Goal: Information Seeking & Learning: Understand process/instructions

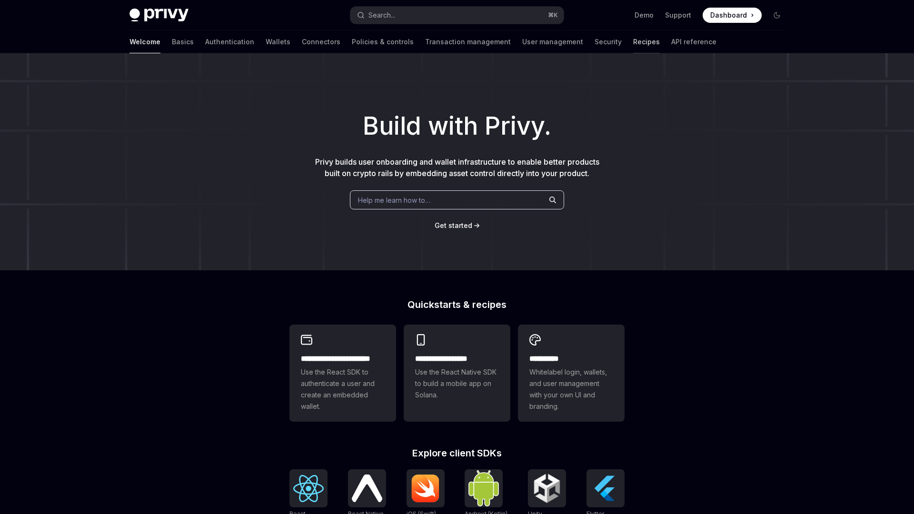
click at [633, 38] on link "Recipes" at bounding box center [646, 41] width 27 height 23
type textarea "*"
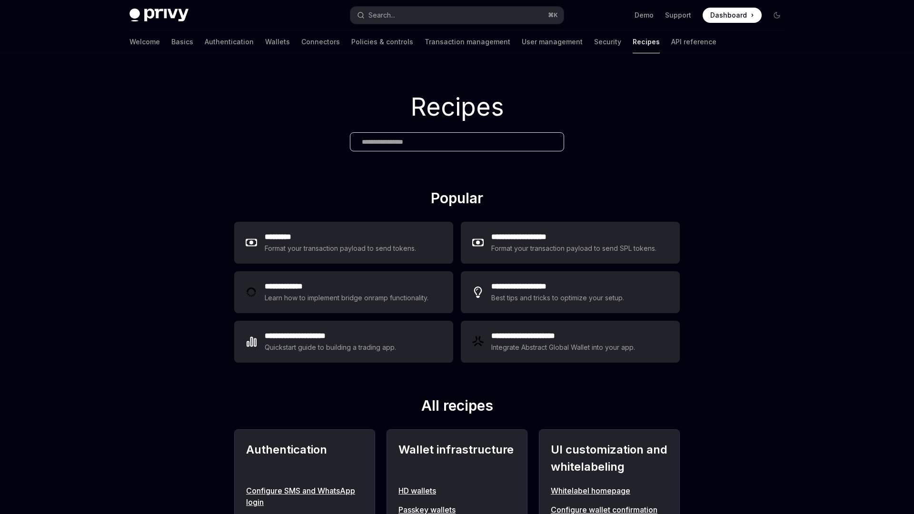
click at [403, 142] on input "text" at bounding box center [457, 142] width 190 height 10
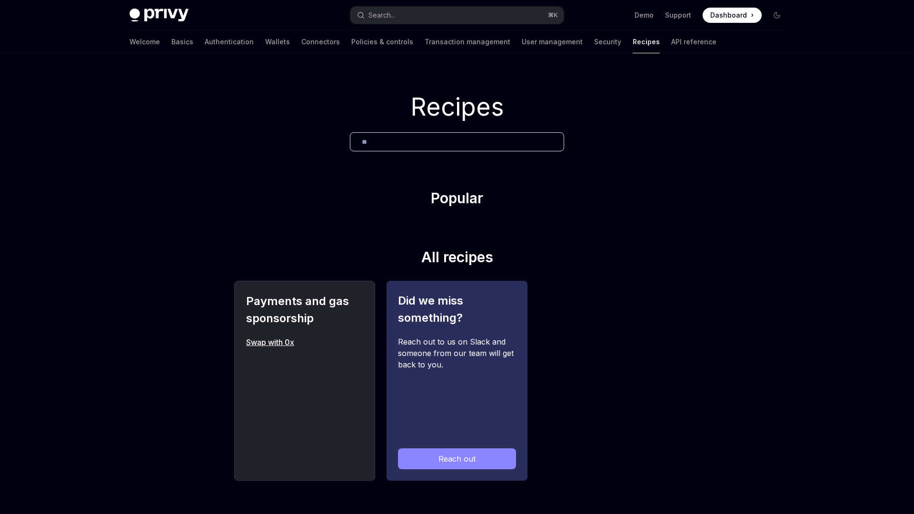
type input "**"
click at [249, 343] on link "Swap with 0x" at bounding box center [304, 341] width 117 height 11
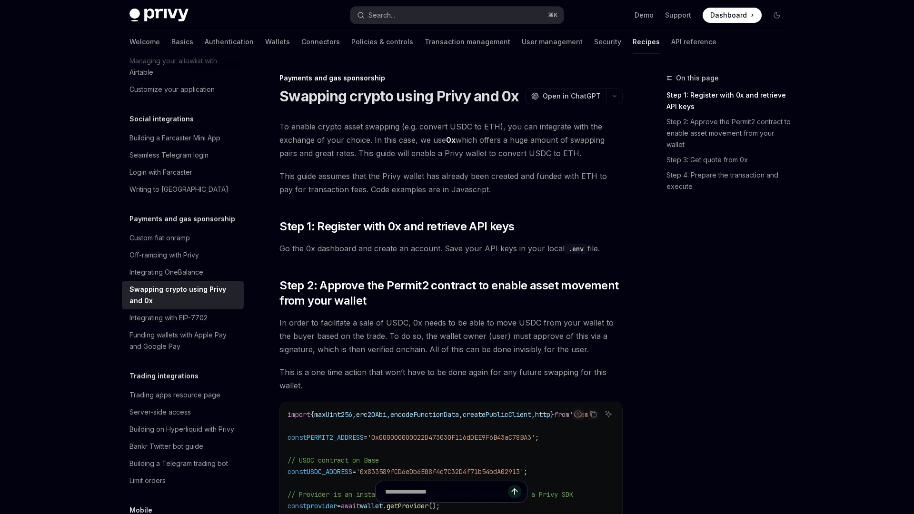
drag, startPoint x: 385, startPoint y: 329, endPoint x: 169, endPoint y: 343, distance: 216.4
click at [385, 329] on span "In order to facilitate a sale of USDC, 0x needs to be able to move USDC from yo…" at bounding box center [450, 336] width 343 height 40
type textarea "*"
